Goal: Transaction & Acquisition: Purchase product/service

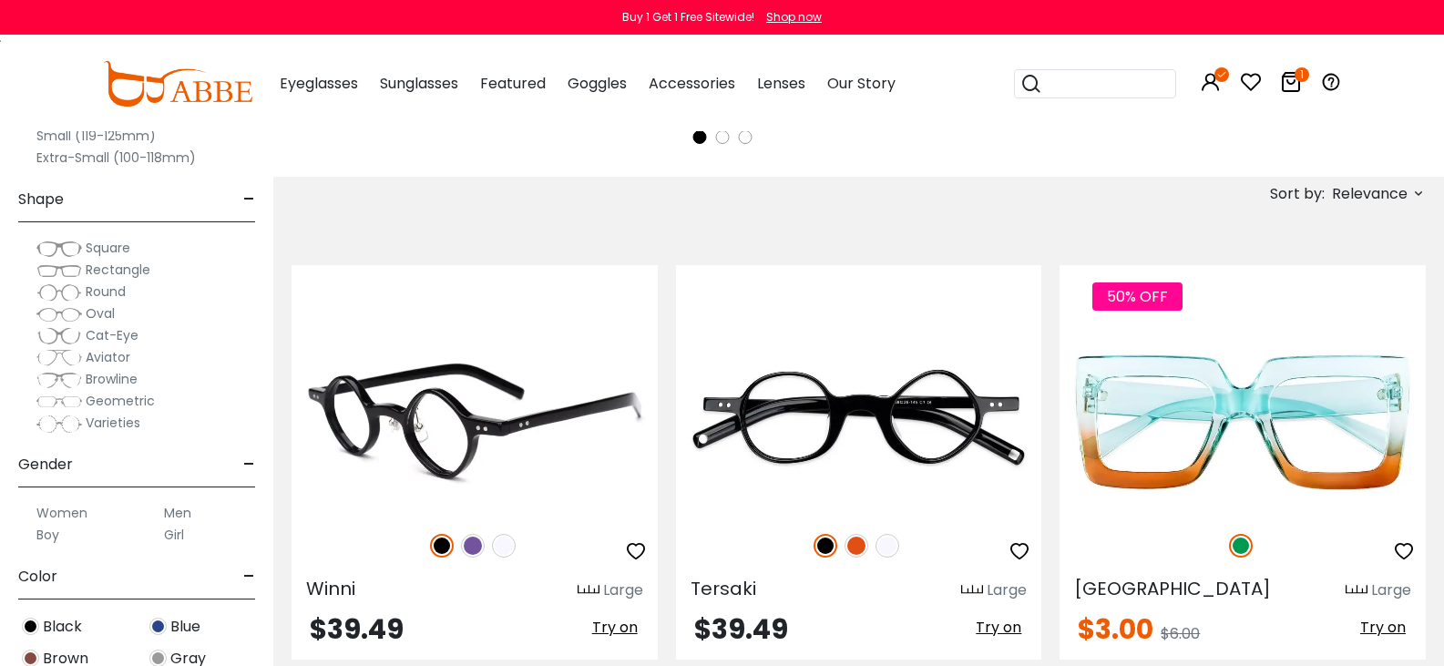
scroll to position [1002, 0]
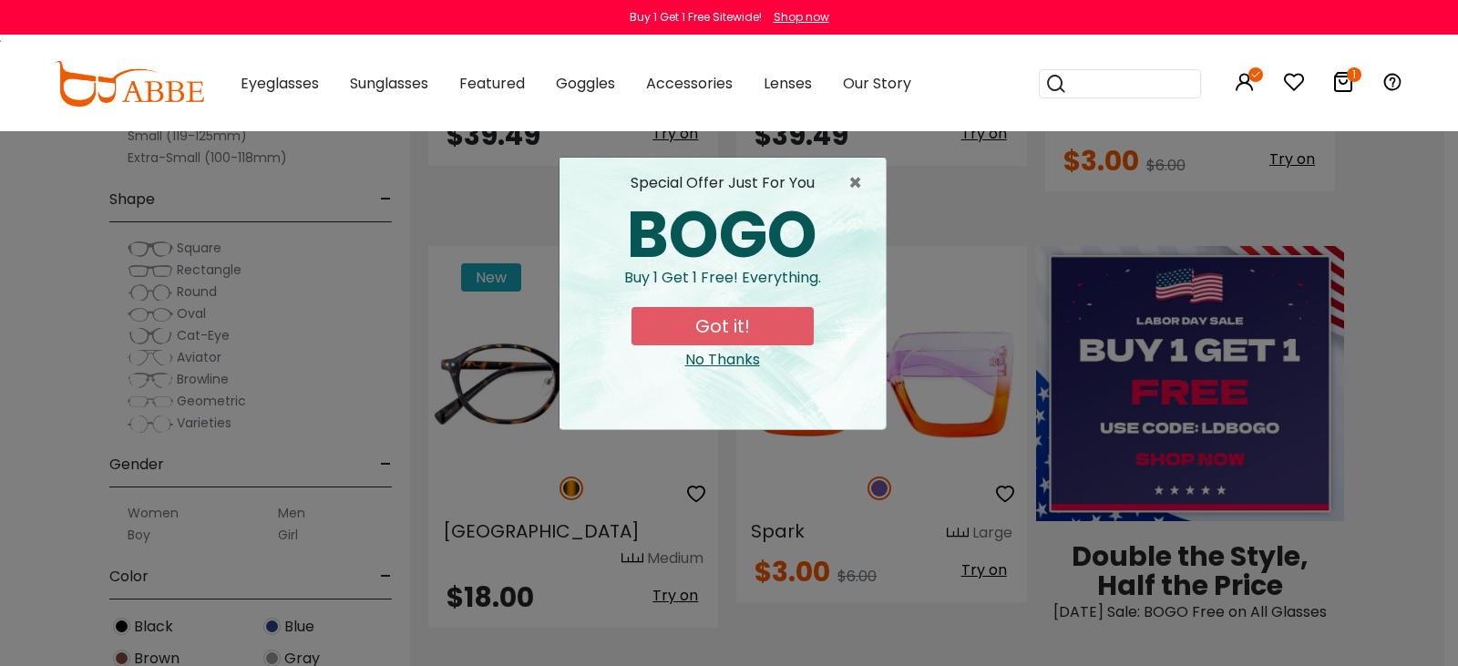
click at [707, 321] on button "Got it!" at bounding box center [722, 326] width 182 height 38
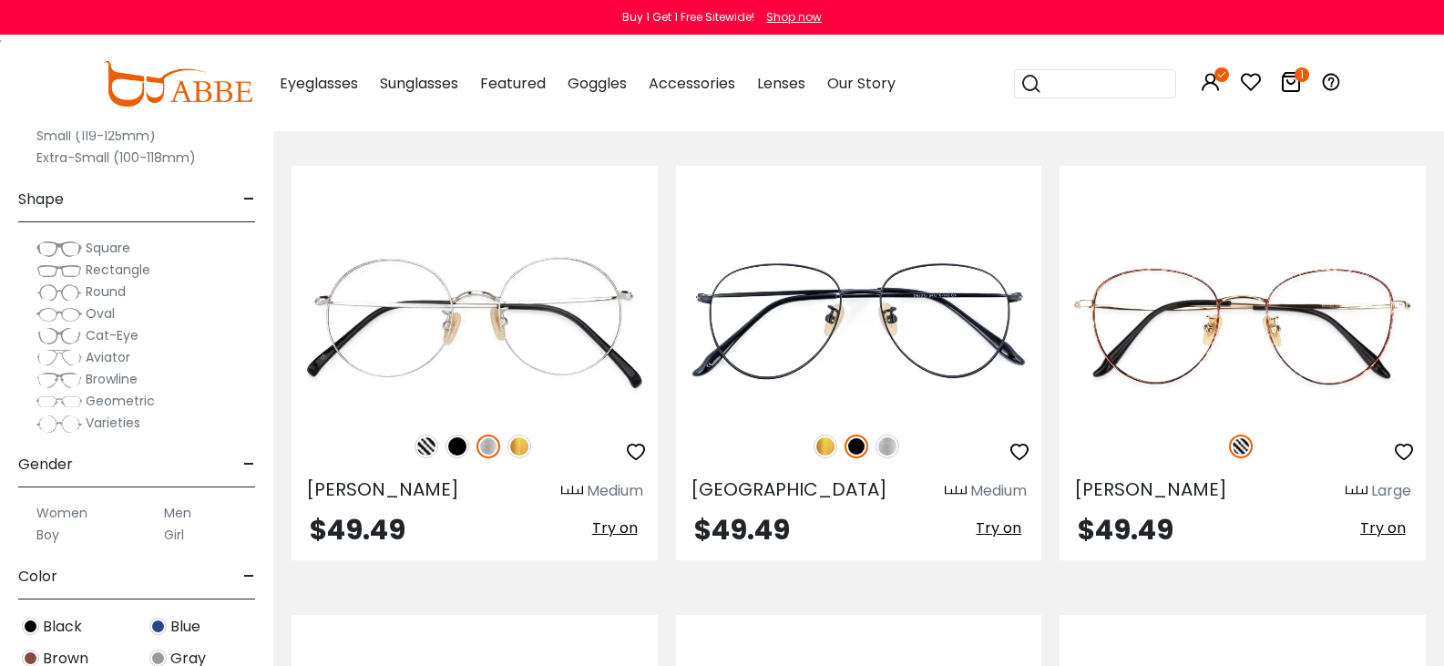
scroll to position [4828, 0]
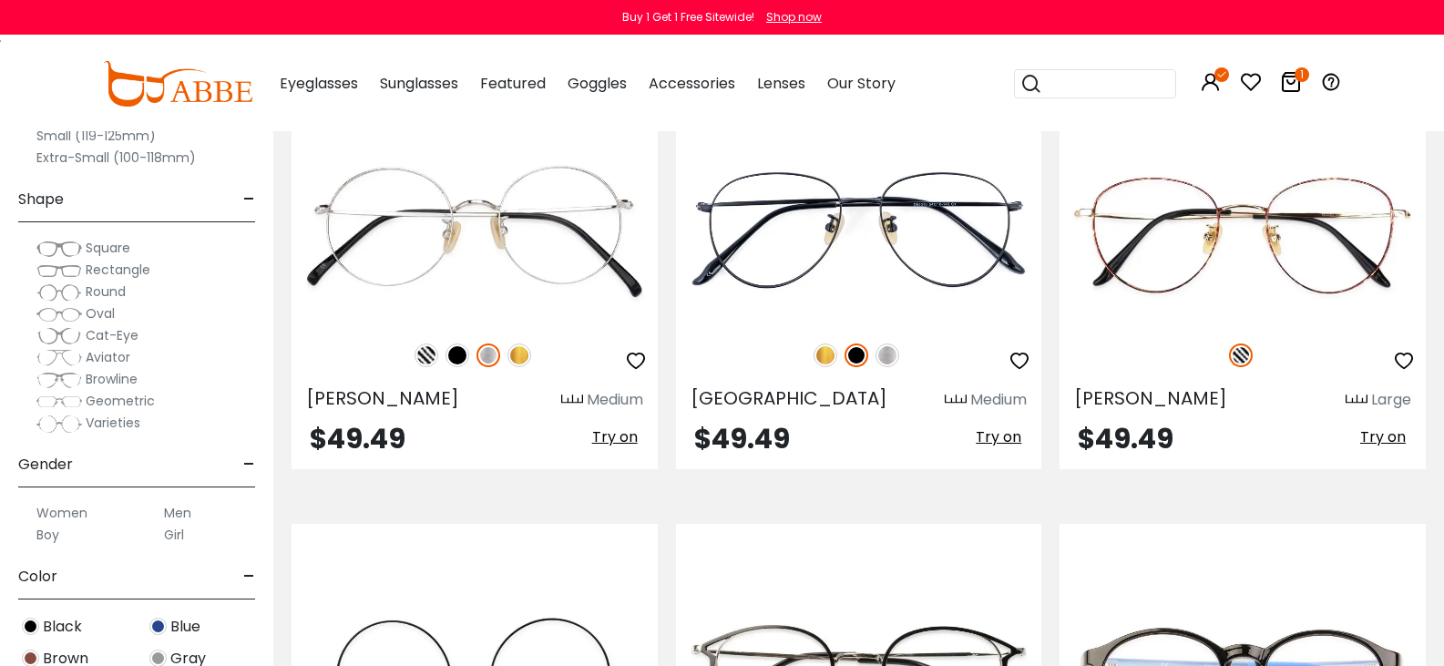
click at [130, 246] on span "Square" at bounding box center [108, 248] width 45 height 18
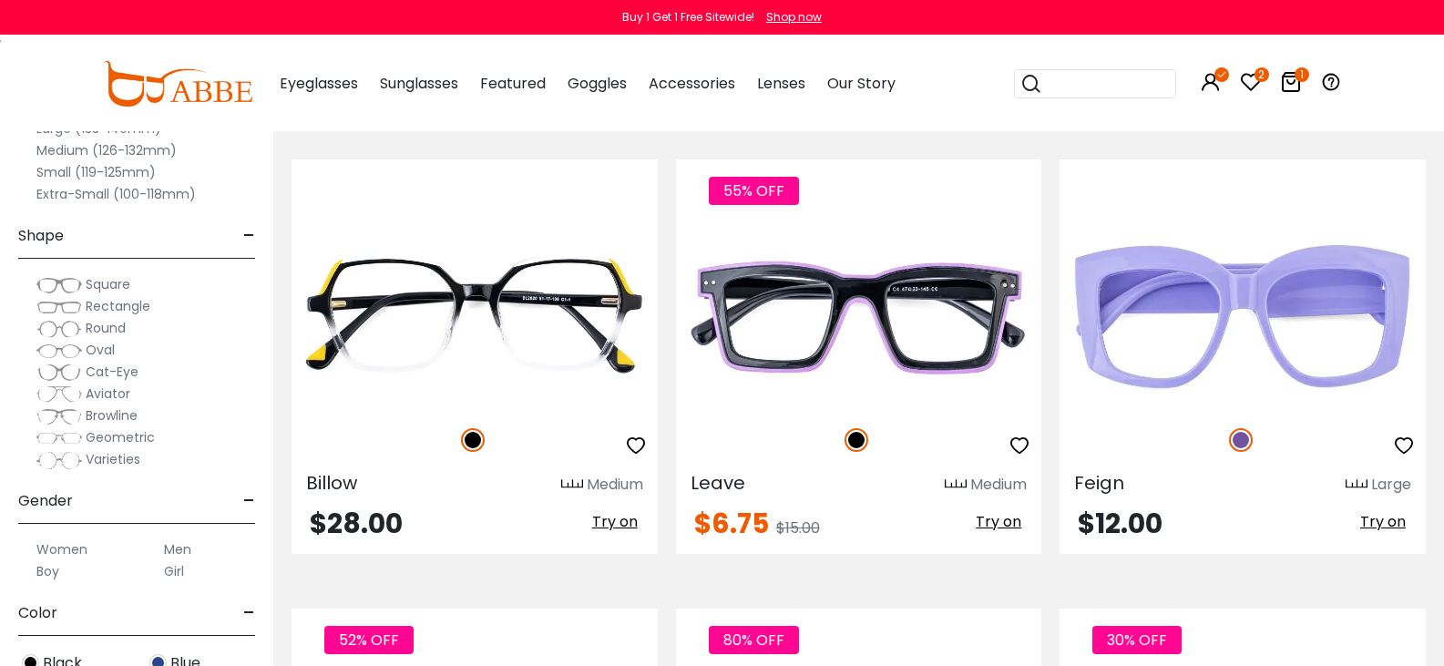
scroll to position [5557, 0]
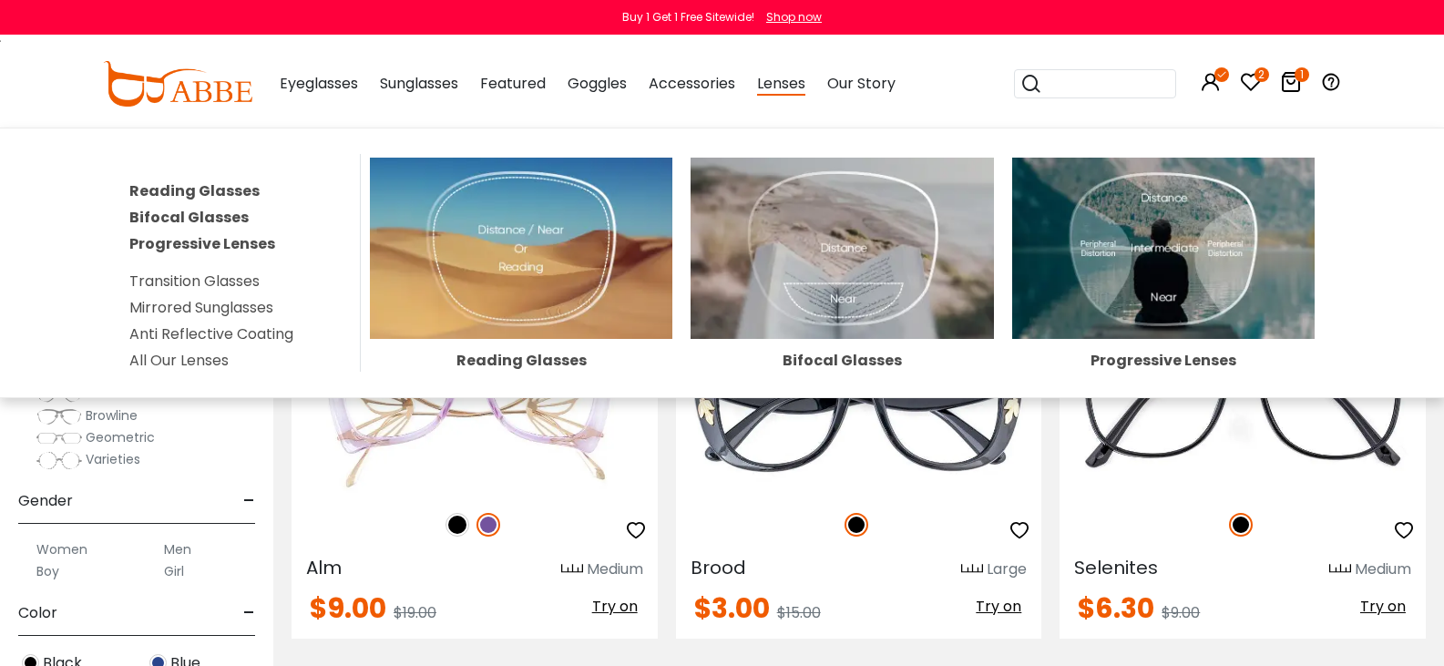
click at [1110, 248] on img at bounding box center [1163, 248] width 302 height 181
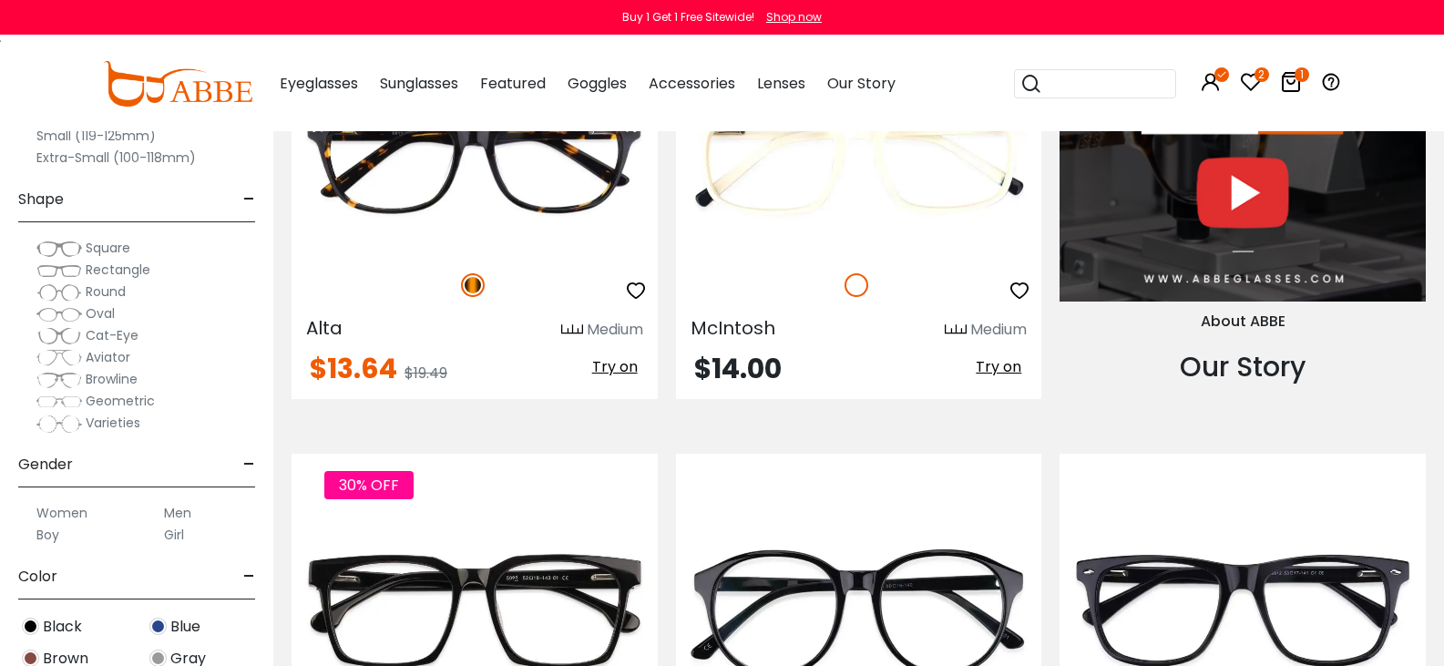
scroll to position [2004, 0]
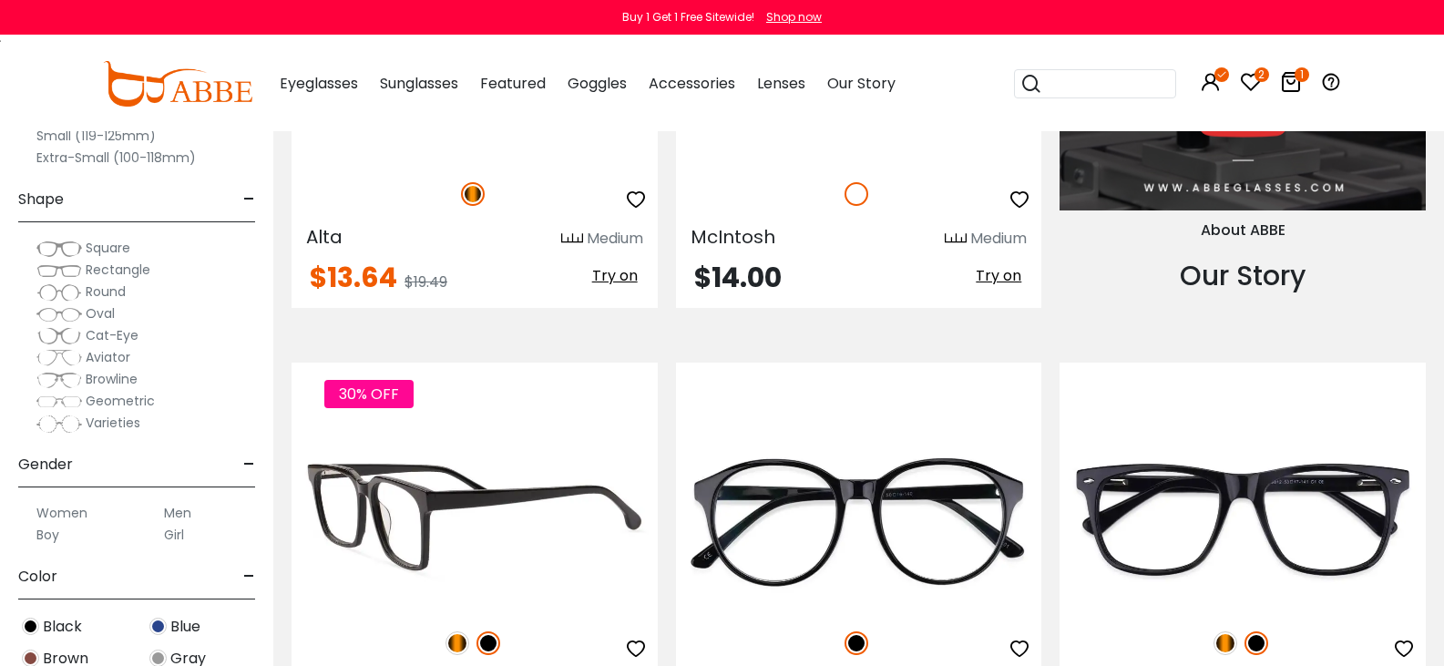
click at [469, 631] on img at bounding box center [457, 643] width 24 height 24
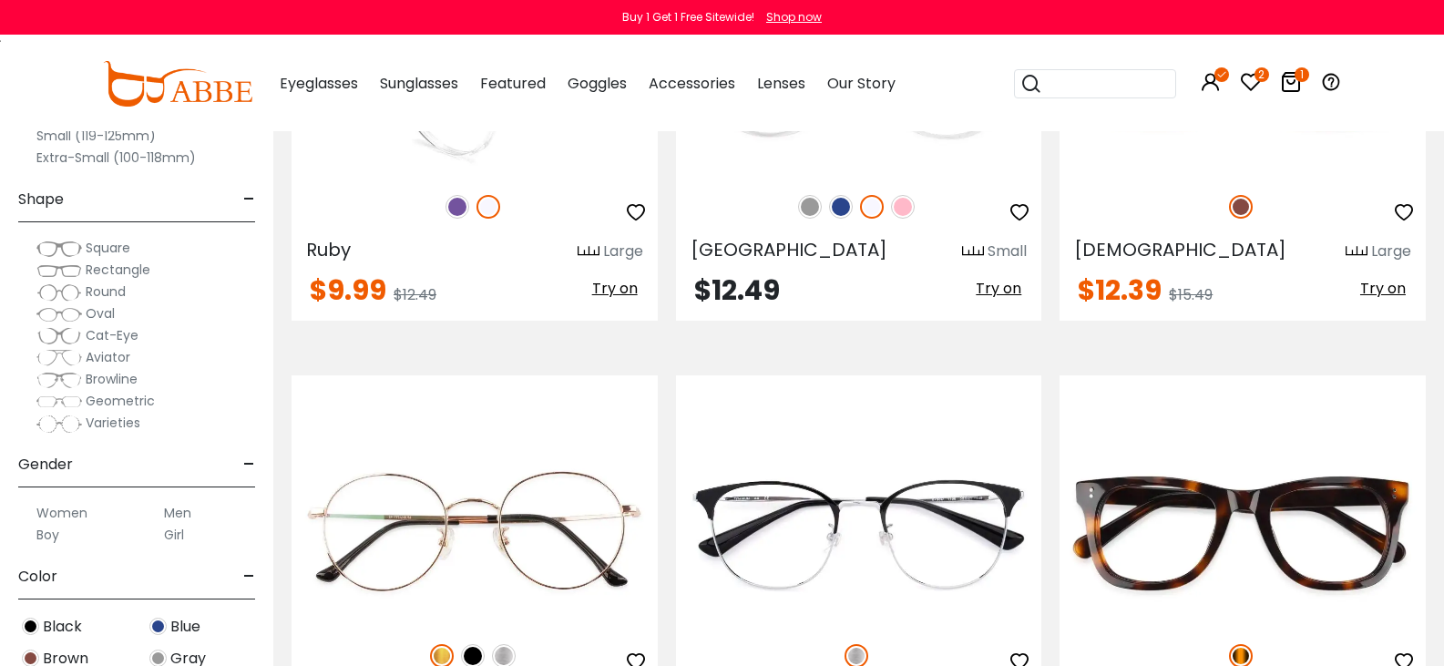
scroll to position [7561, 0]
